Goal: Information Seeking & Learning: Understand process/instructions

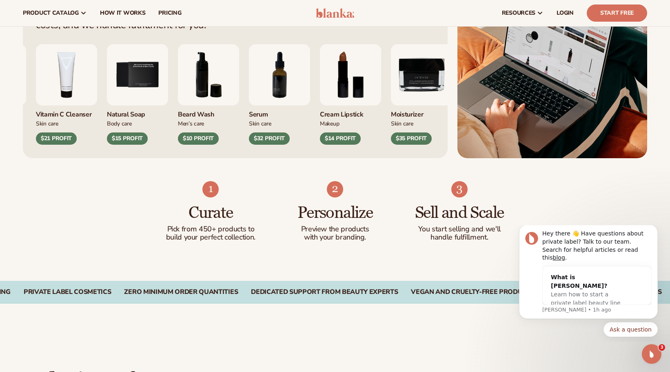
scroll to position [164, 0]
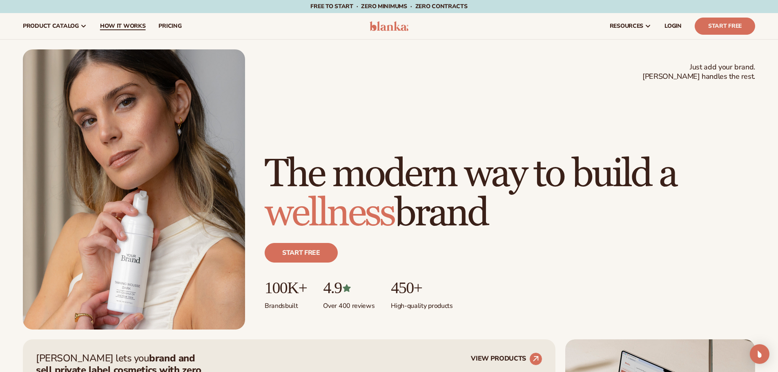
click at [121, 28] on span "How It Works" at bounding box center [123, 26] width 46 height 7
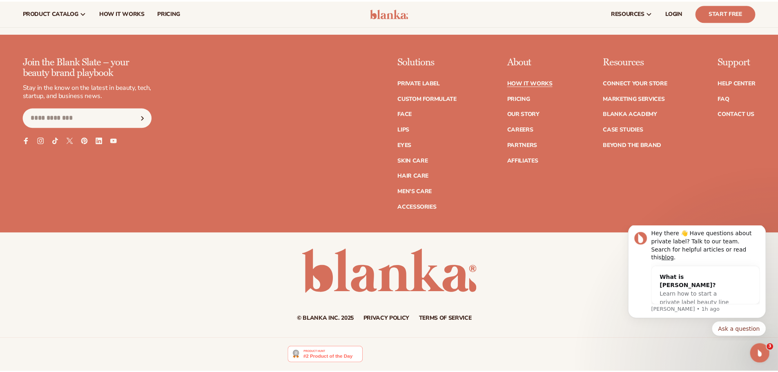
scroll to position [2153, 0]
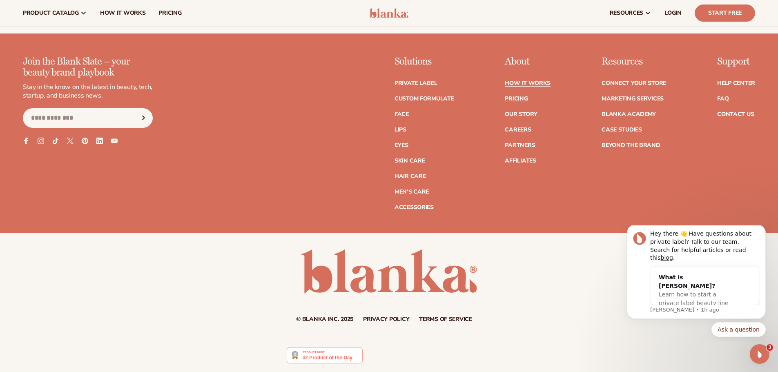
click at [515, 97] on link "Pricing" at bounding box center [516, 99] width 23 height 6
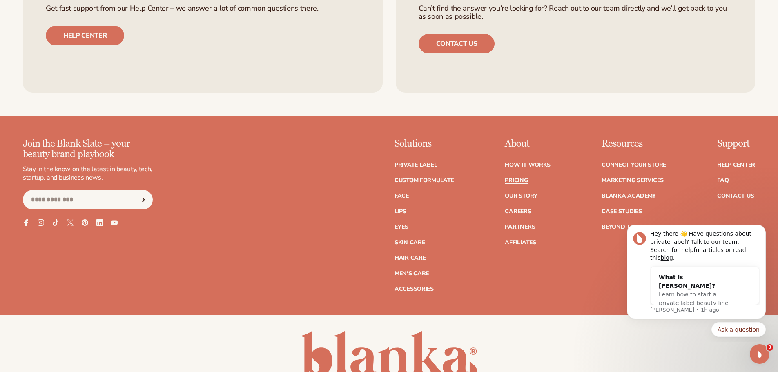
scroll to position [1797, 0]
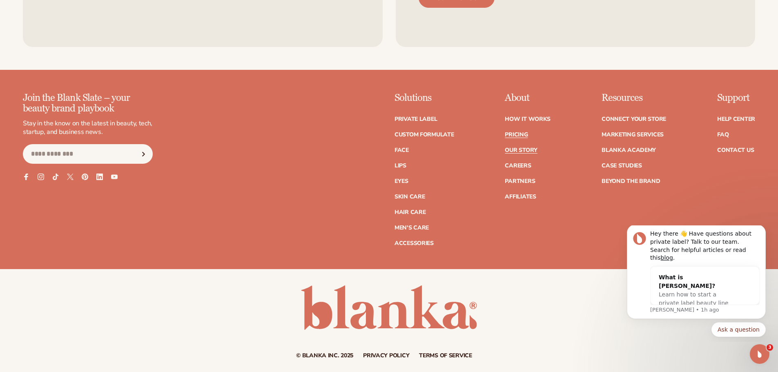
click at [523, 151] on link "Our Story" at bounding box center [521, 150] width 32 height 6
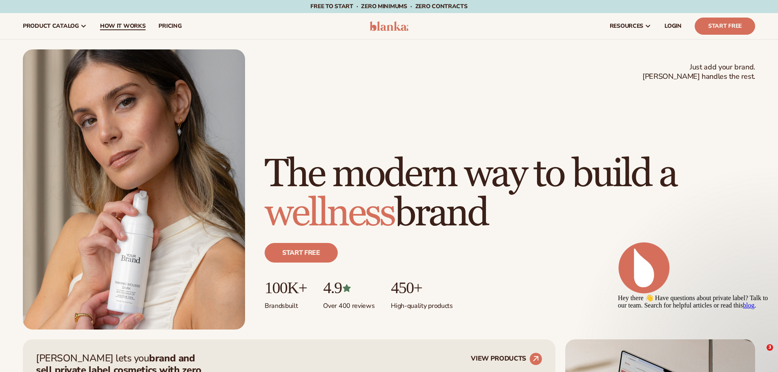
click at [129, 25] on span "How It Works" at bounding box center [123, 26] width 46 height 7
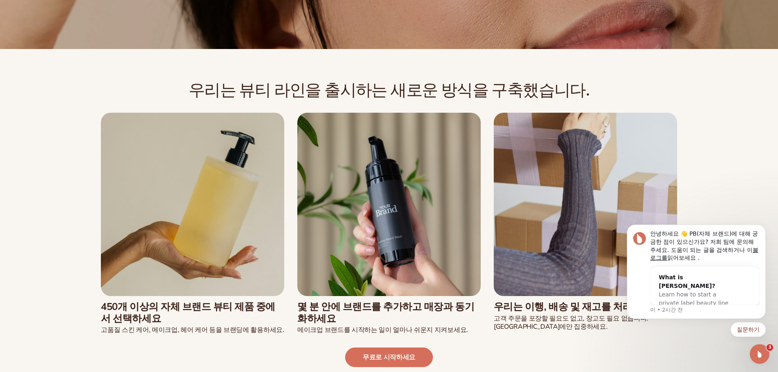
scroll to position [245, 0]
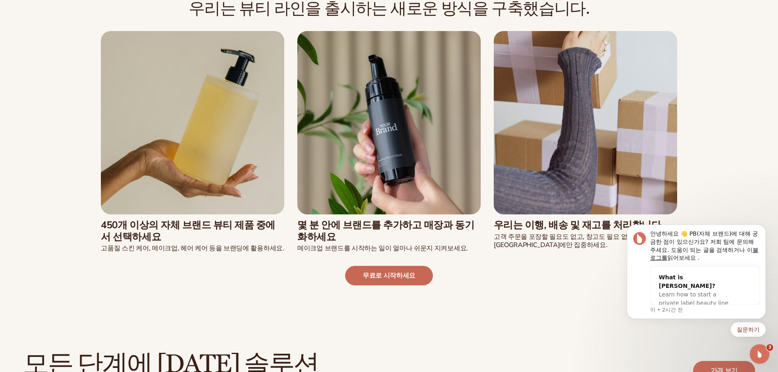
click at [404, 278] on font "무료로 시작하세요" at bounding box center [389, 275] width 53 height 9
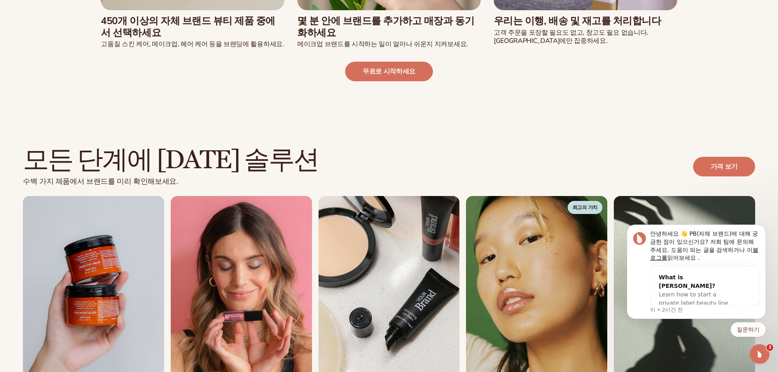
scroll to position [653, 0]
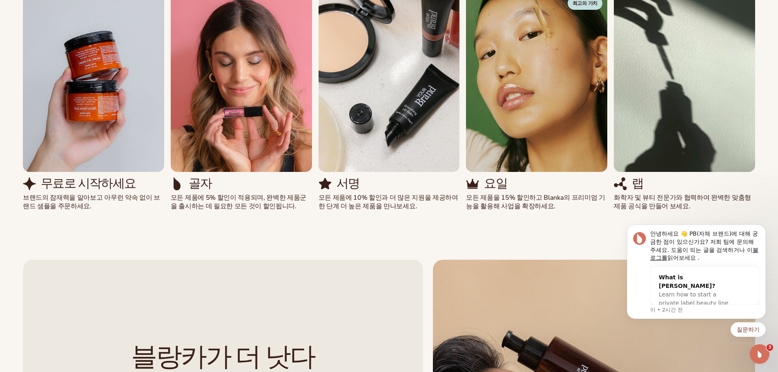
click at [280, 159] on img "2 / 5" at bounding box center [241, 82] width 141 height 180
click at [221, 176] on div "골자 모든 제품에 5% 할인이 적용되며, 완벽한 제품군을 출시하는 데 필요한 모든 것이 할인됩니다." at bounding box center [241, 101] width 141 height 219
click at [423, 206] on div "무료로 시작하세요 브랜드의 잠재력을 알아보고 아무런 약속 없이 브랜드 샘플을 주문하세요. 골자 서명" at bounding box center [389, 101] width 732 height 219
click at [610, 183] on div "무료로 시작하세요 브랜드의 잠재력을 알아보고 아무런 약속 없이 브랜드 샘플을 주문하세요. 골자 서명" at bounding box center [389, 101] width 732 height 219
click at [606, 179] on div "요일" at bounding box center [536, 183] width 141 height 13
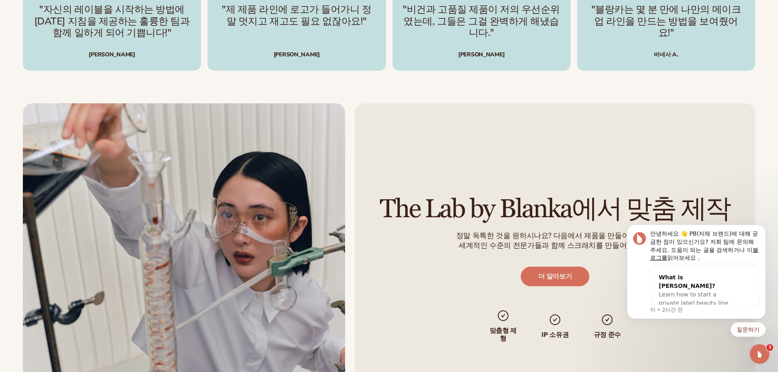
scroll to position [1674, 0]
